Goal: Participate in discussion: Engage in conversation with other users on a specific topic

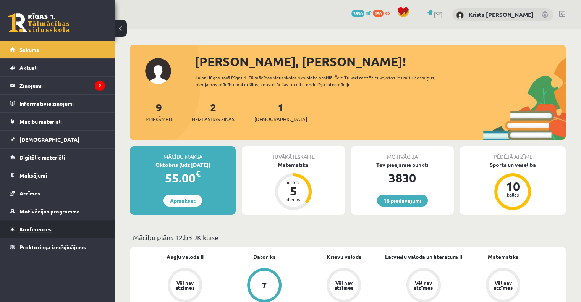
click at [38, 227] on span "Konferences" at bounding box center [35, 229] width 32 height 7
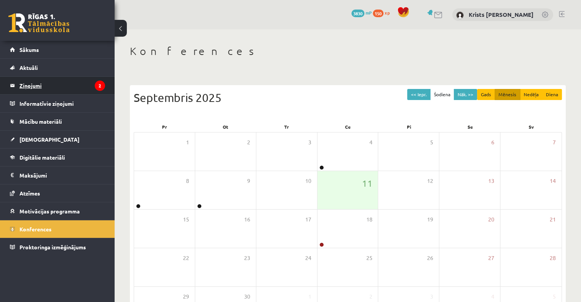
click at [36, 85] on legend "Ziņojumi 2" at bounding box center [62, 86] width 86 height 18
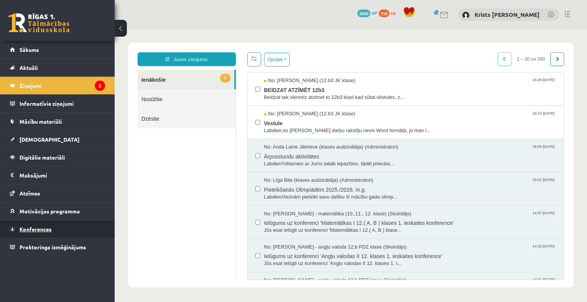
click at [34, 227] on span "Konferences" at bounding box center [35, 229] width 32 height 7
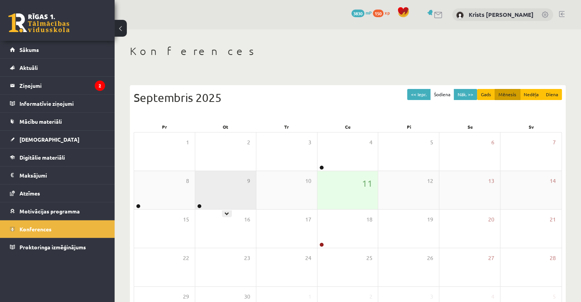
click at [216, 190] on div "9" at bounding box center [225, 190] width 61 height 38
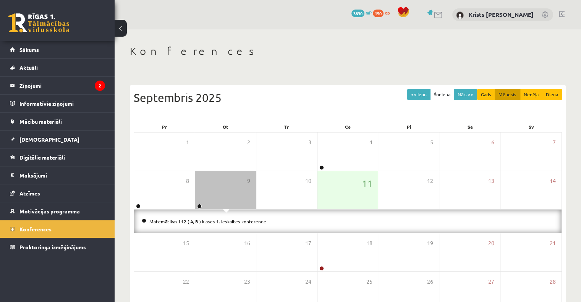
click at [218, 222] on link "Matemātikas I 12.( A, B ) klases 1. ieskaites konference" at bounding box center [207, 222] width 117 height 6
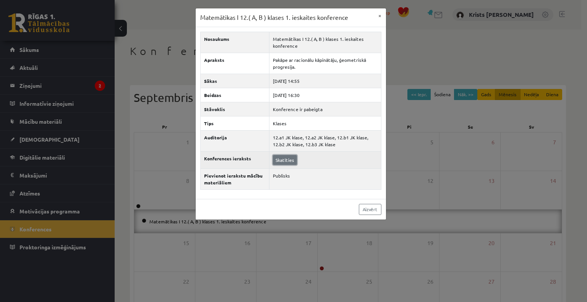
click at [283, 160] on link "Skatīties" at bounding box center [285, 160] width 24 height 10
